Goal: Task Accomplishment & Management: Manage account settings

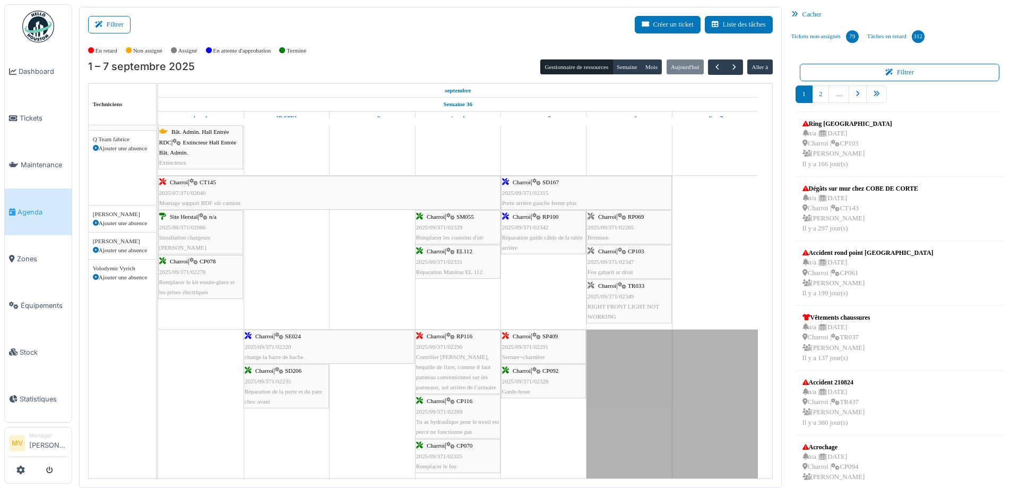
scroll to position [773, 0]
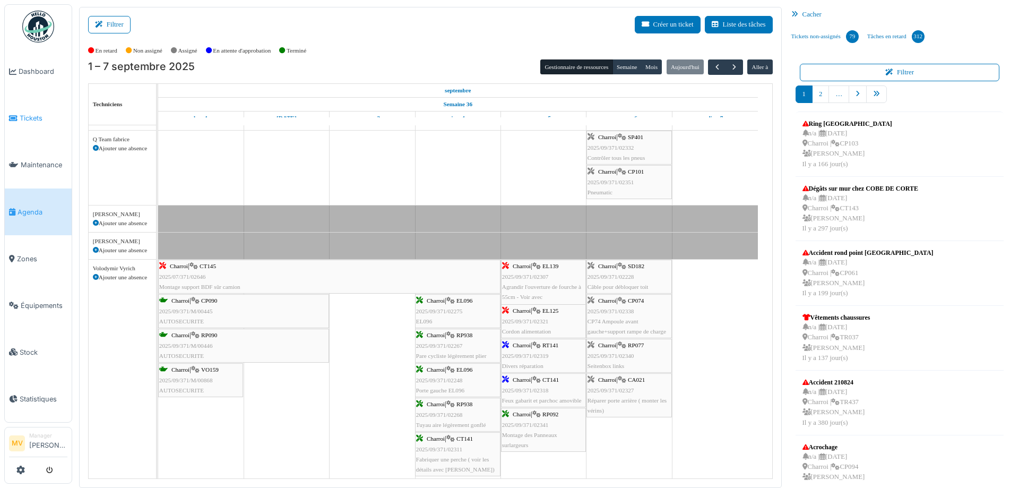
click at [51, 122] on span "Tickets" at bounding box center [44, 118] width 48 height 10
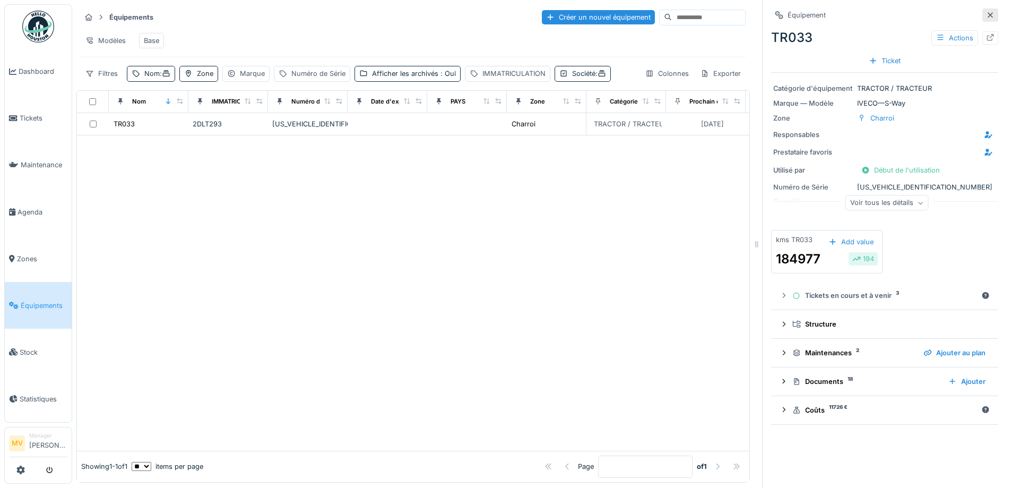
click at [986, 18] on icon at bounding box center [990, 15] width 8 height 7
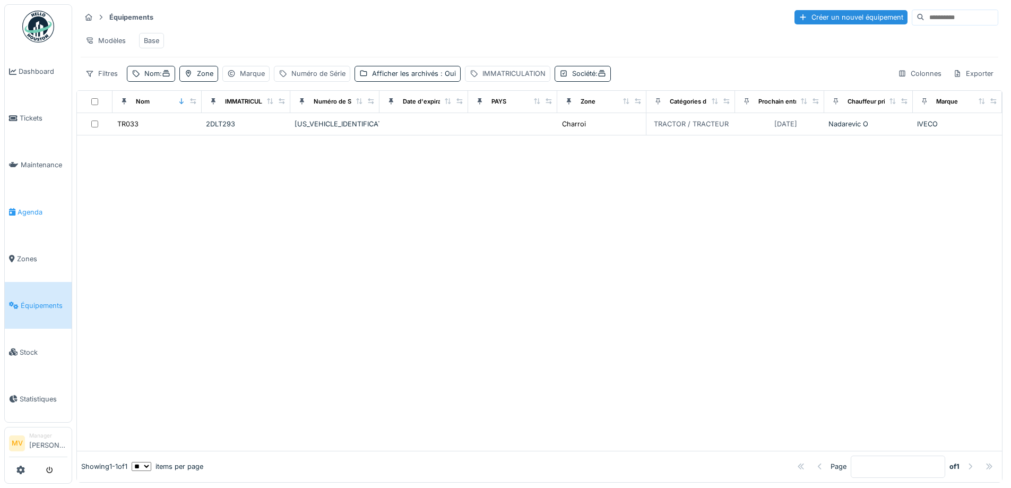
drag, startPoint x: 40, startPoint y: 205, endPoint x: 48, endPoint y: 205, distance: 7.4
click at [41, 205] on link "Agenda" at bounding box center [38, 211] width 67 height 47
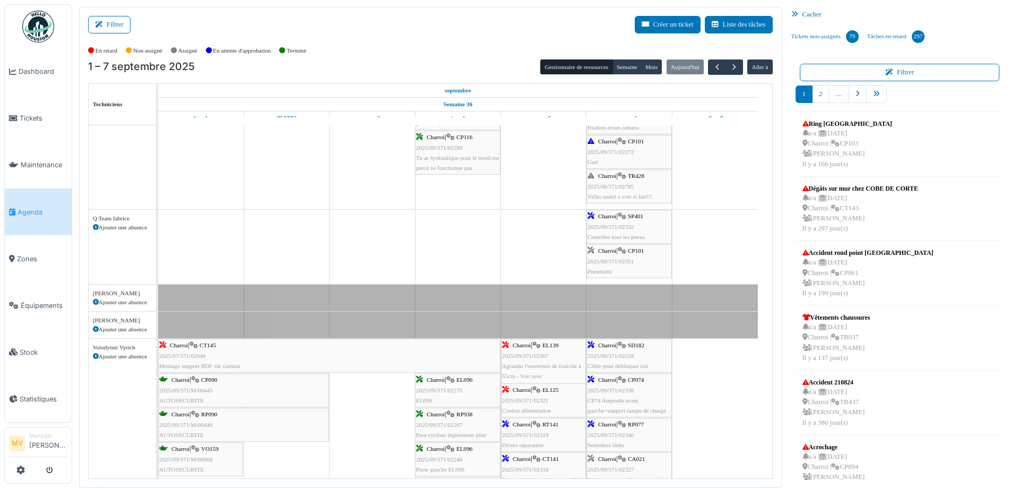
click at [626, 172] on icon at bounding box center [622, 175] width 8 height 7
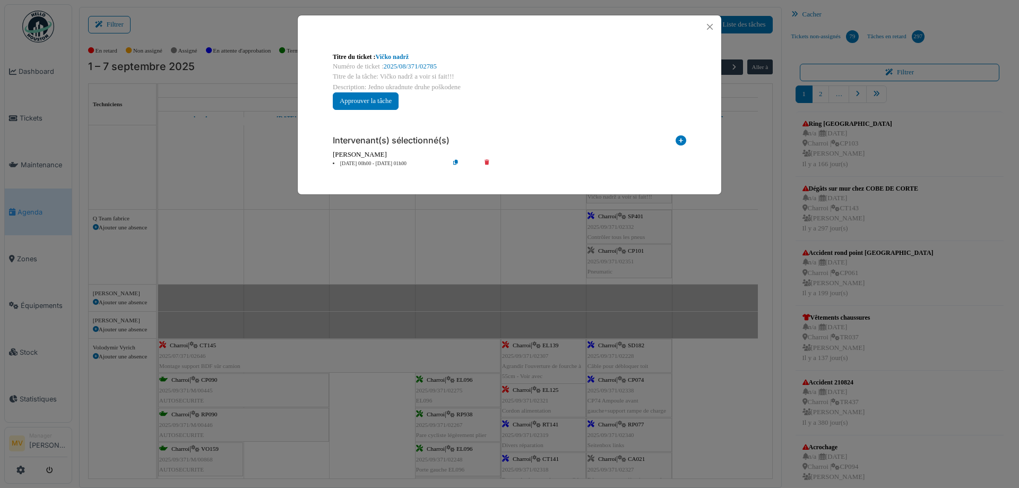
click at [489, 162] on icon at bounding box center [494, 164] width 30 height 8
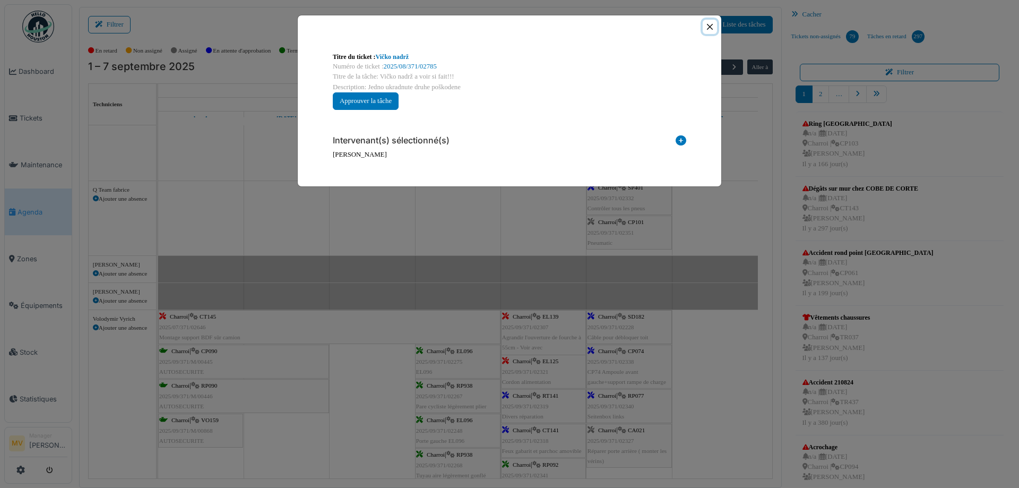
click at [713, 27] on button "Close" at bounding box center [709, 27] width 14 height 14
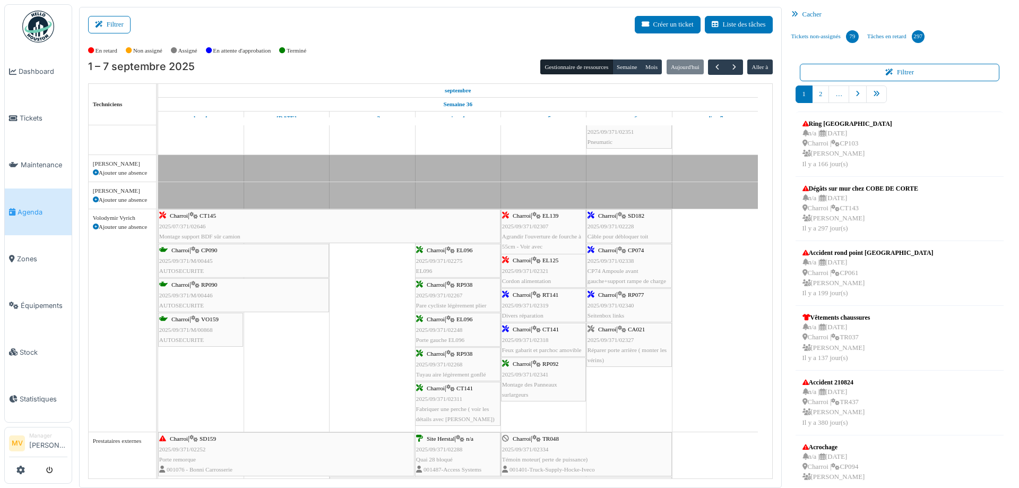
scroll to position [832, 0]
